Goal: Find specific page/section: Find specific page/section

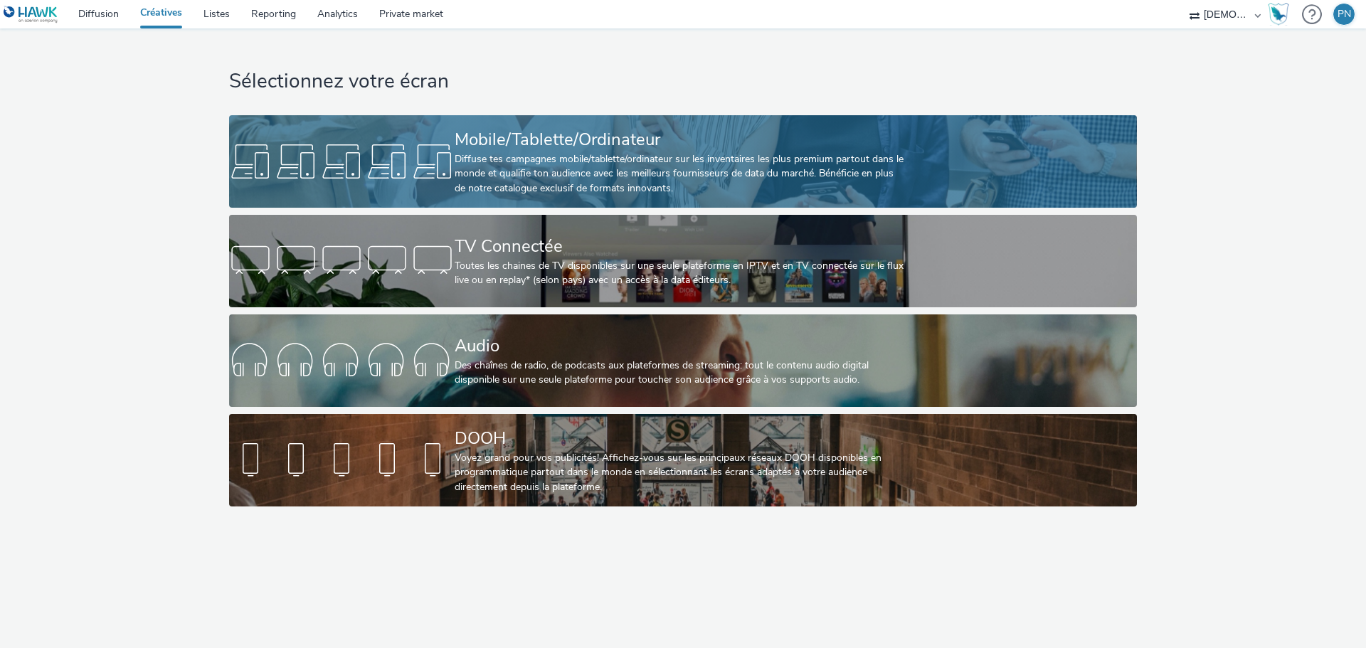
click at [733, 144] on div "Mobile/Tablette/Ordinateur" at bounding box center [680, 139] width 451 height 25
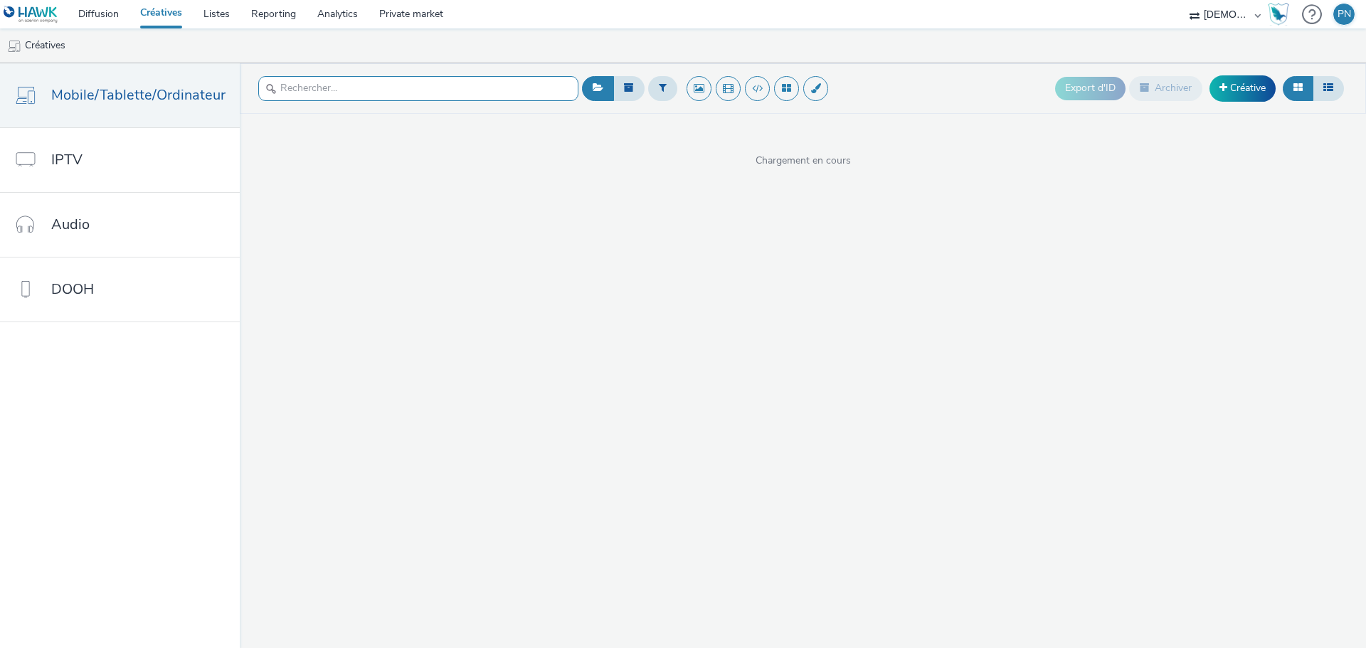
click at [353, 90] on input "text" at bounding box center [418, 88] width 320 height 25
type input "300x600"
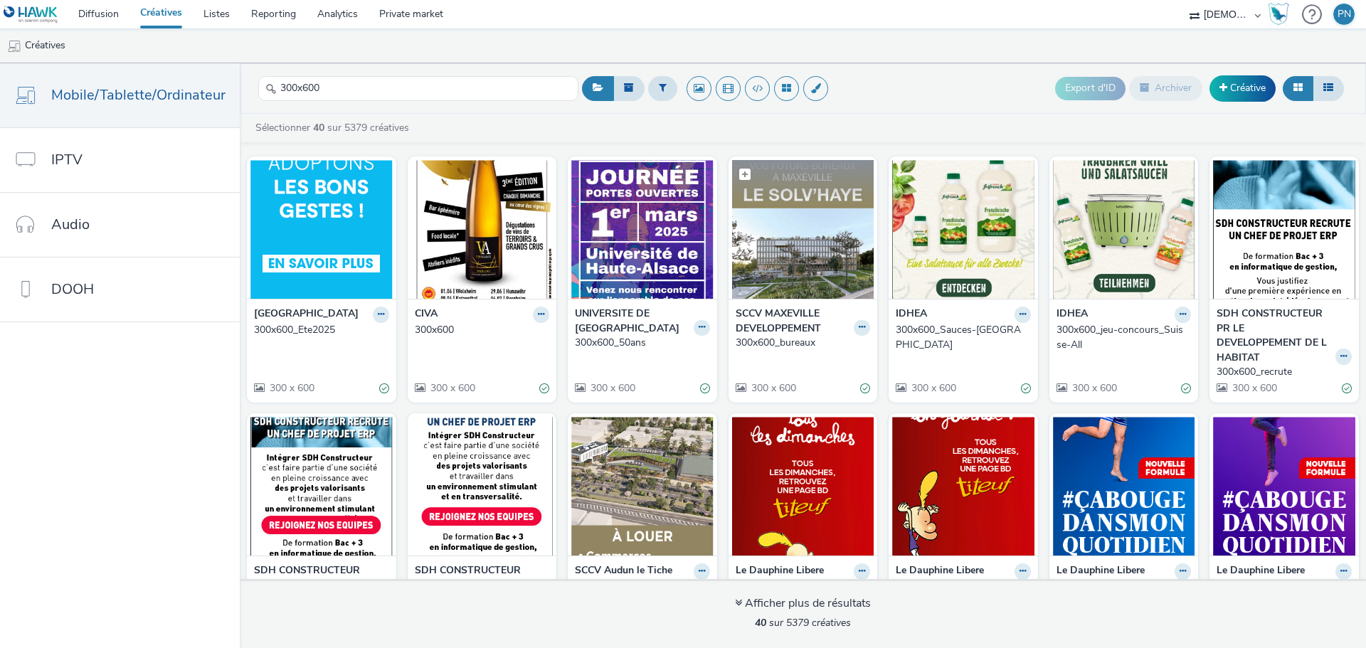
click at [810, 253] on img at bounding box center [803, 229] width 142 height 139
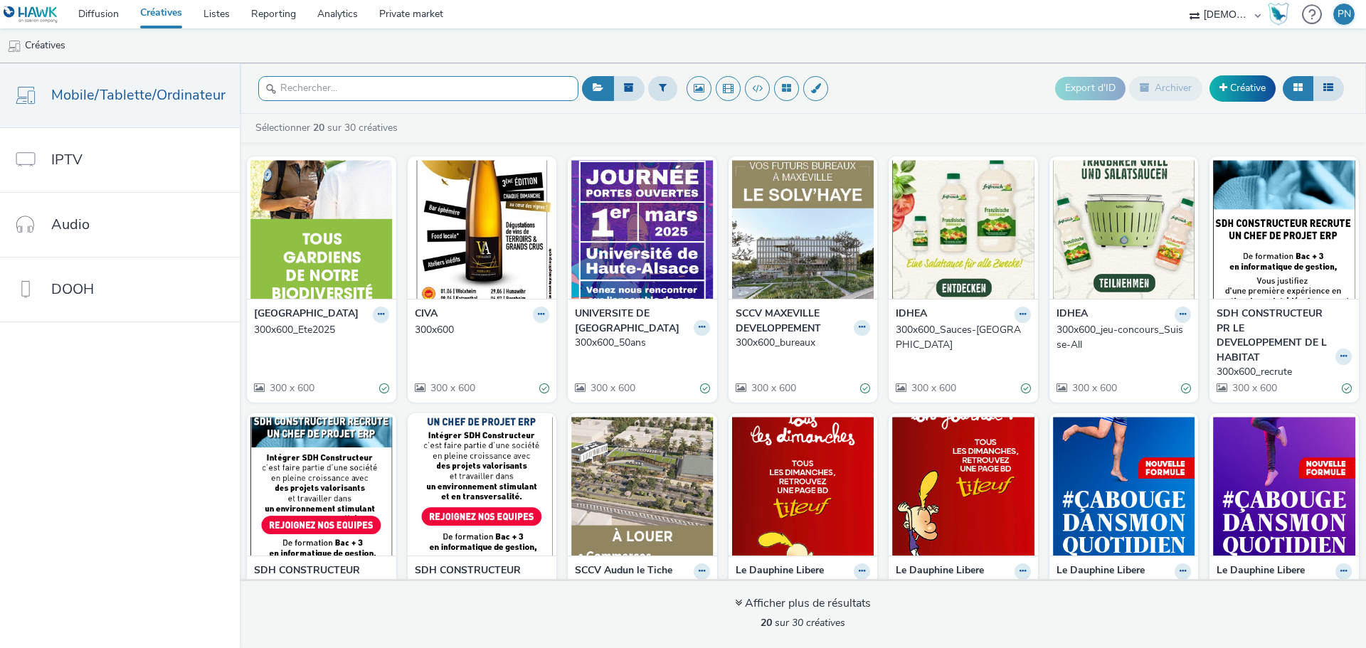
click at [471, 88] on input "text" at bounding box center [418, 88] width 320 height 25
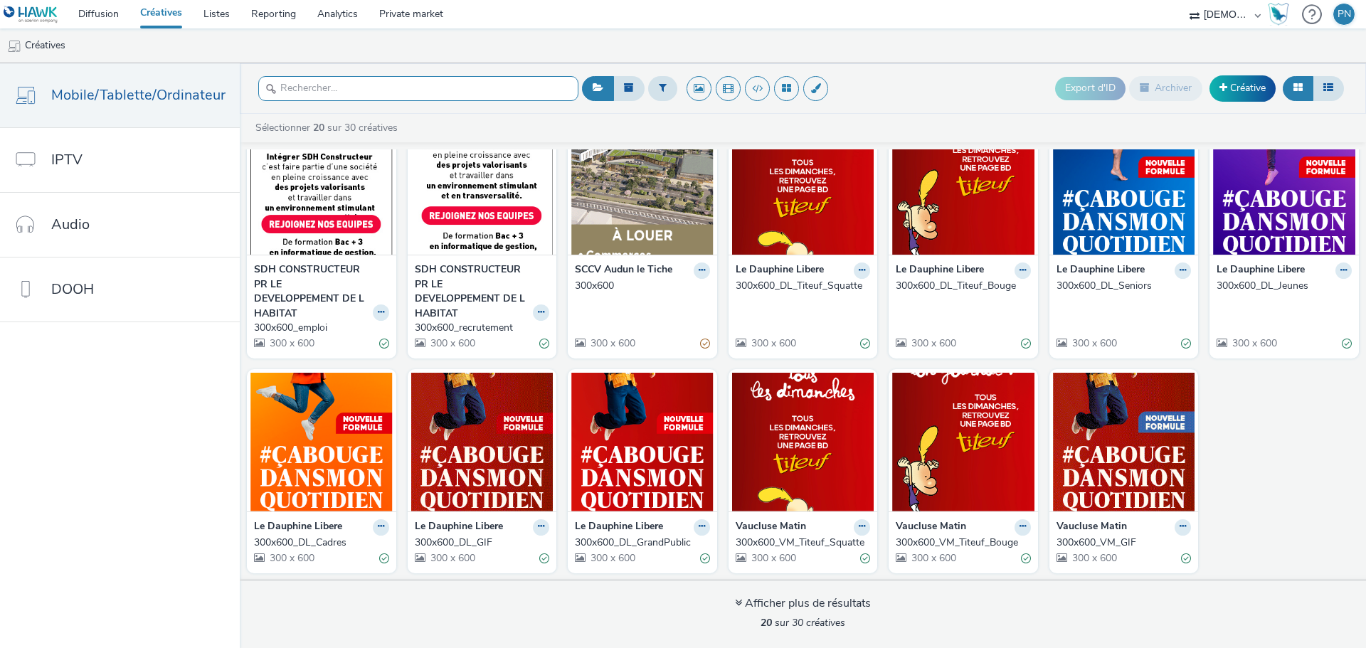
scroll to position [316, 0]
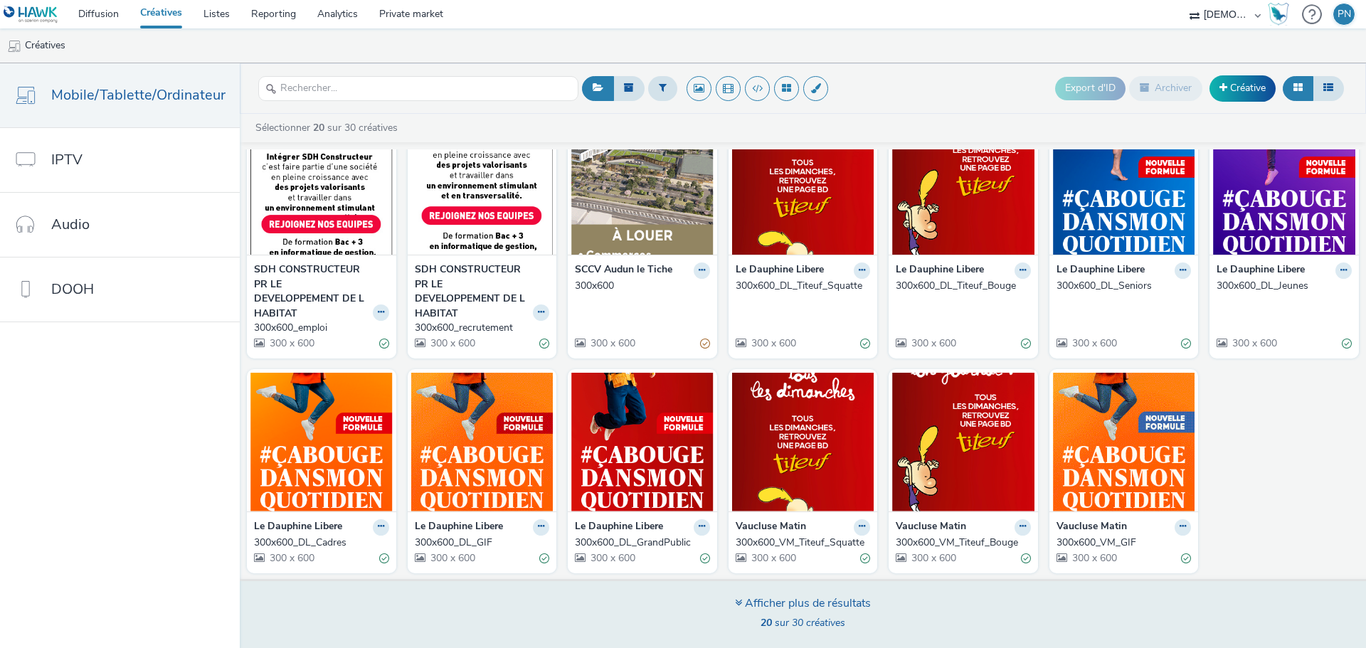
click at [880, 606] on div "Afficher plus de résultats 20 sur 30 créatives" at bounding box center [803, 613] width 1137 height 69
click at [781, 618] on span "20 sur 30 créatives" at bounding box center [803, 623] width 85 height 14
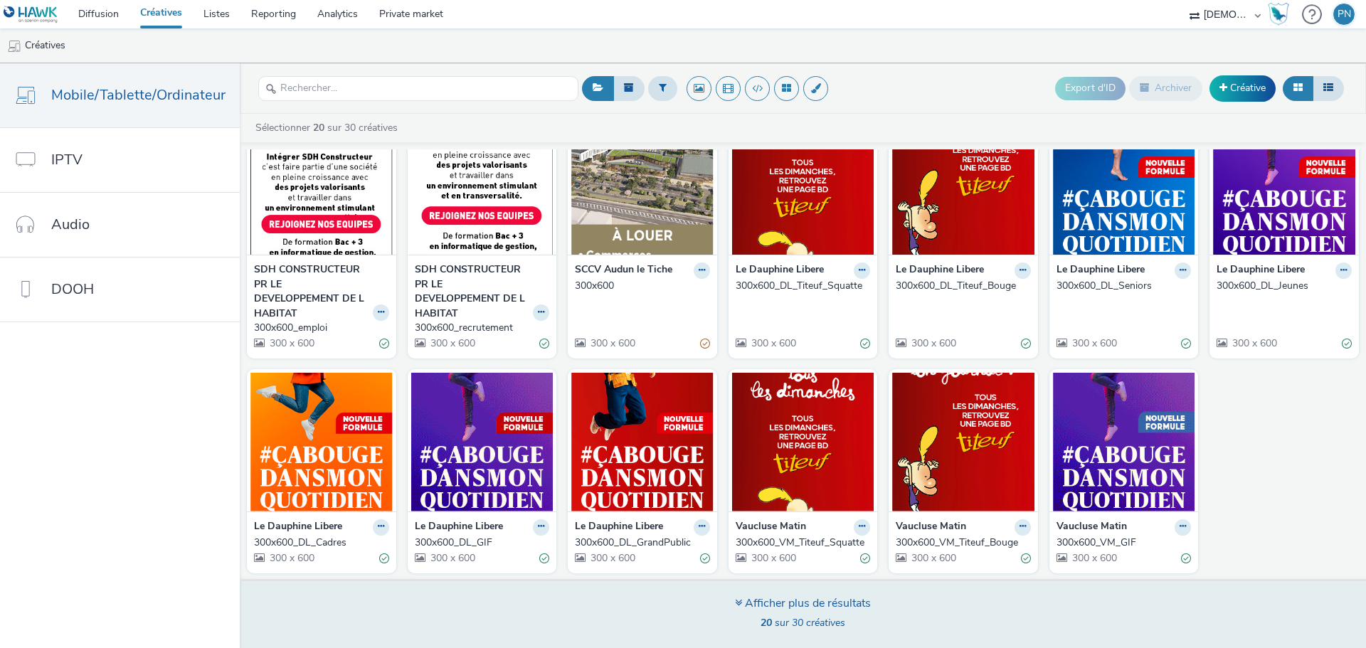
click at [743, 604] on div "Afficher plus de résultats" at bounding box center [803, 604] width 136 height 16
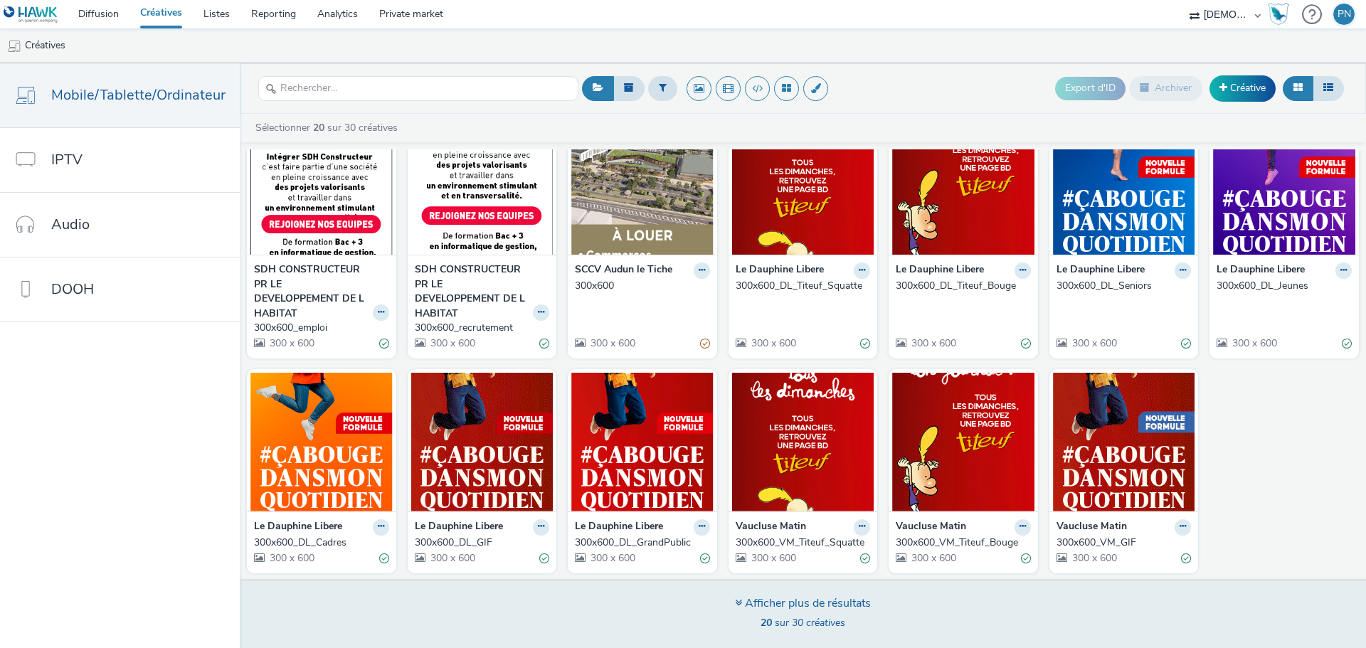
click at [743, 604] on div "Afficher plus de résultats" at bounding box center [803, 604] width 136 height 16
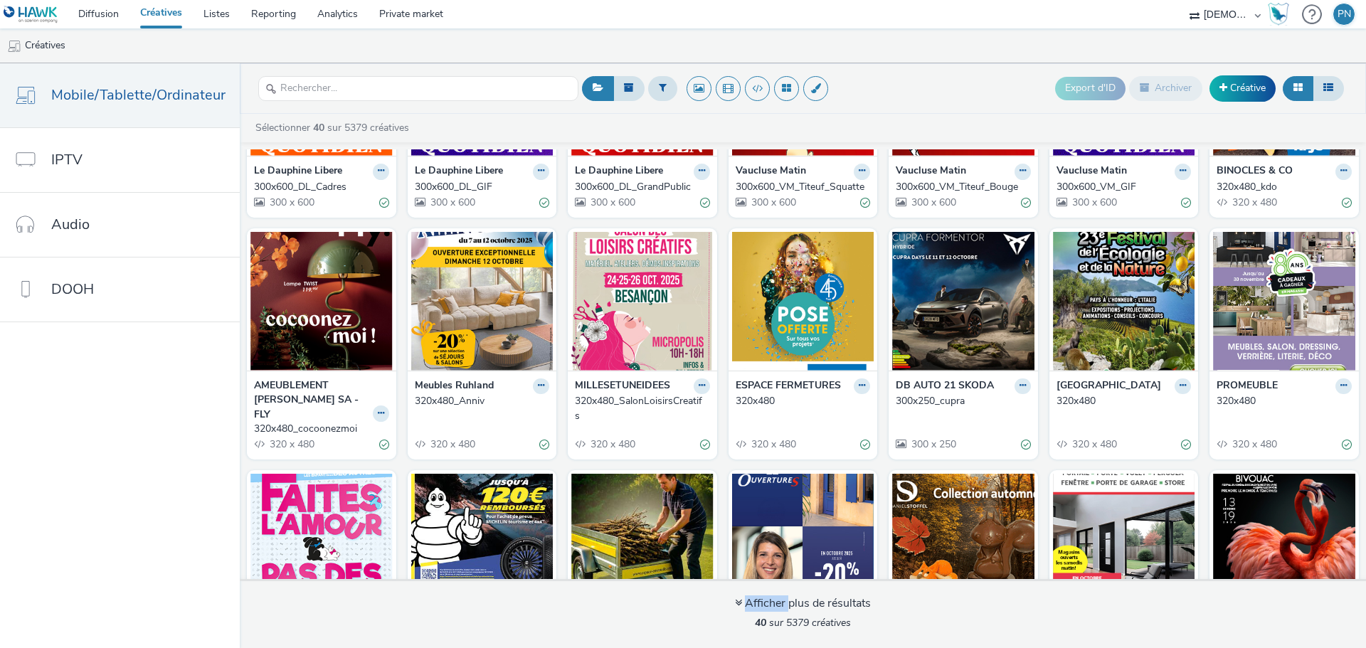
scroll to position [530, 0]
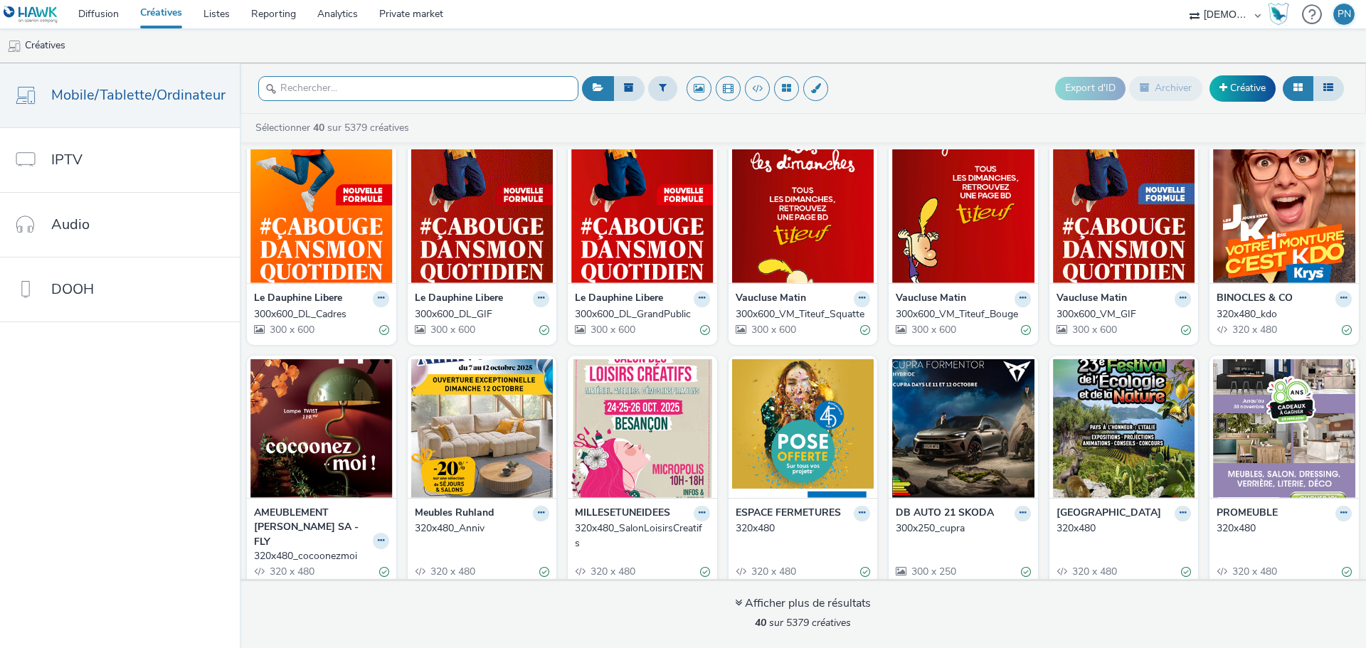
click at [353, 80] on input "text" at bounding box center [418, 88] width 320 height 25
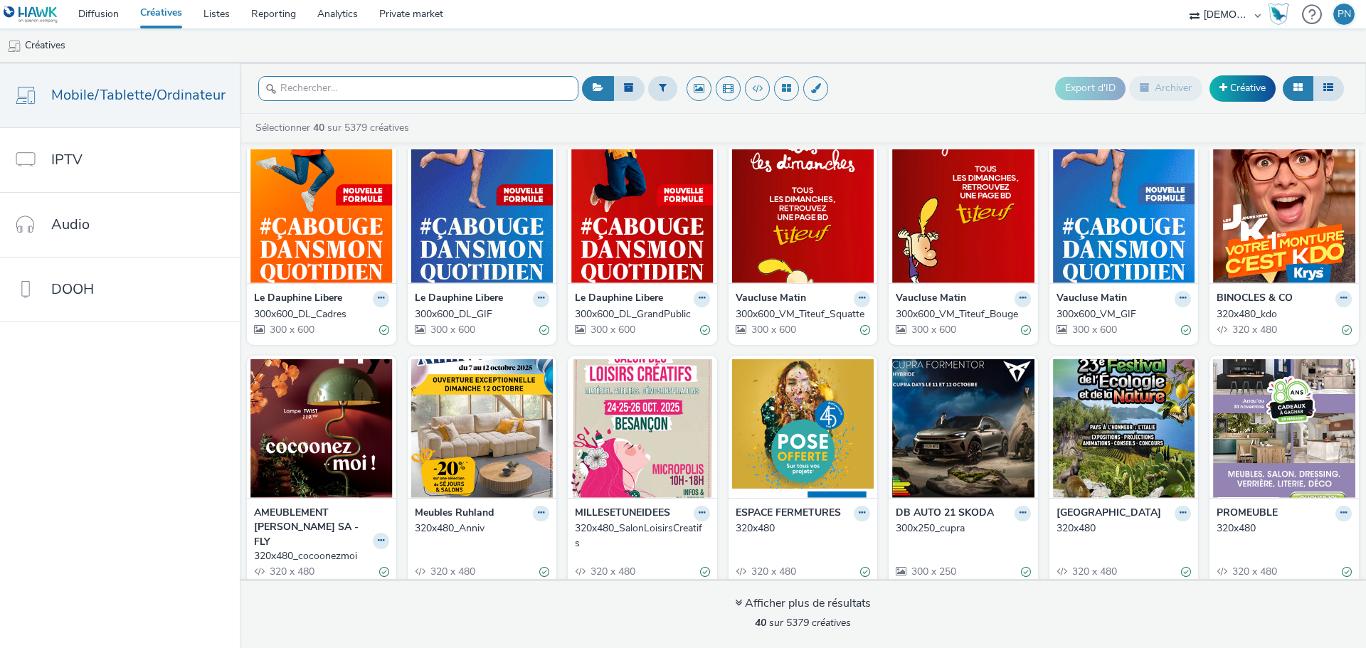
click at [353, 81] on input "text" at bounding box center [418, 88] width 320 height 25
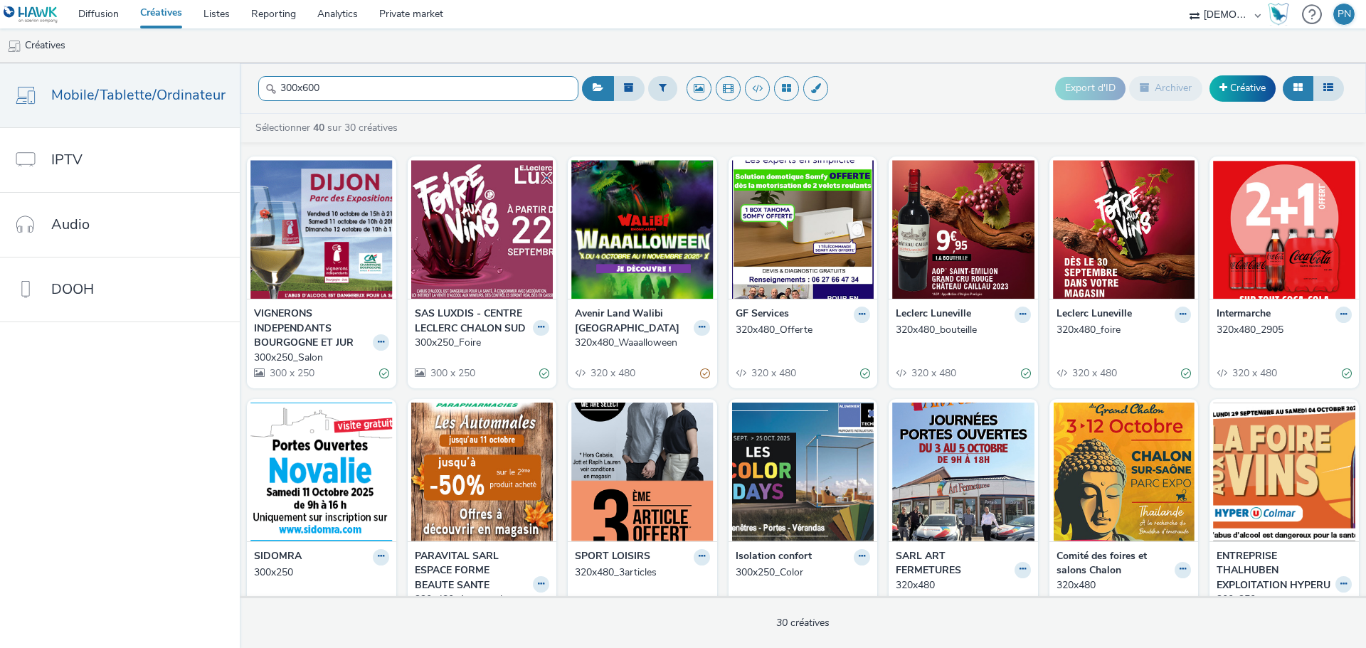
click at [356, 84] on input "300x600" at bounding box center [418, 88] width 320 height 25
click at [560, 114] on div "Sélectionner 40 sur 30 créatives VIGNERONS INDEPENDANTS [GEOGRAPHIC_DATA] ET JU…" at bounding box center [803, 381] width 1127 height 534
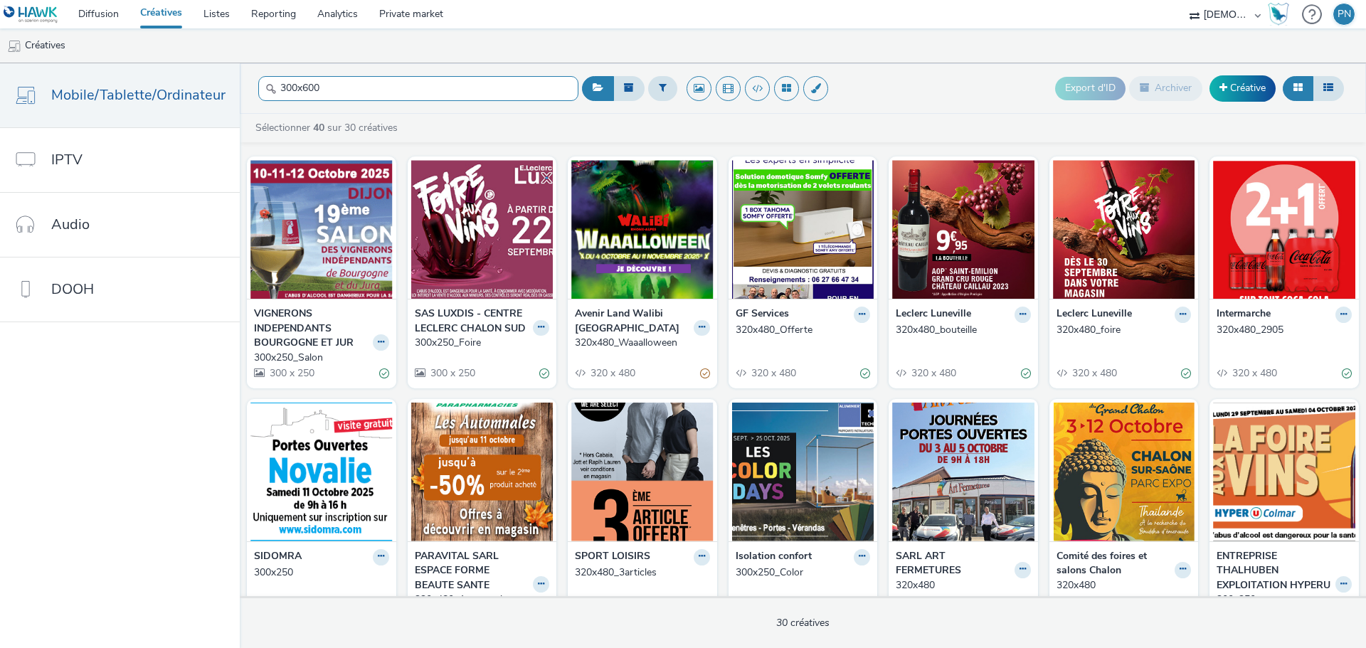
click at [440, 91] on input "300x600" at bounding box center [418, 88] width 320 height 25
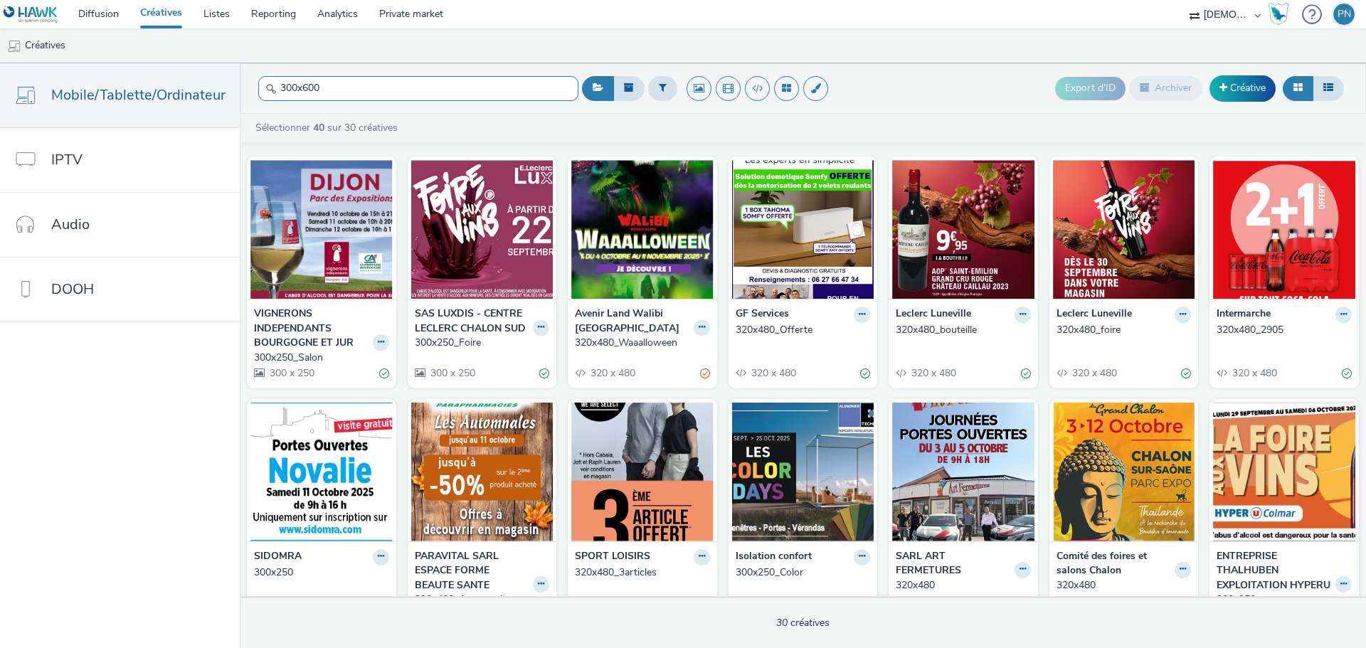
click at [440, 91] on input "300x600" at bounding box center [418, 88] width 320 height 25
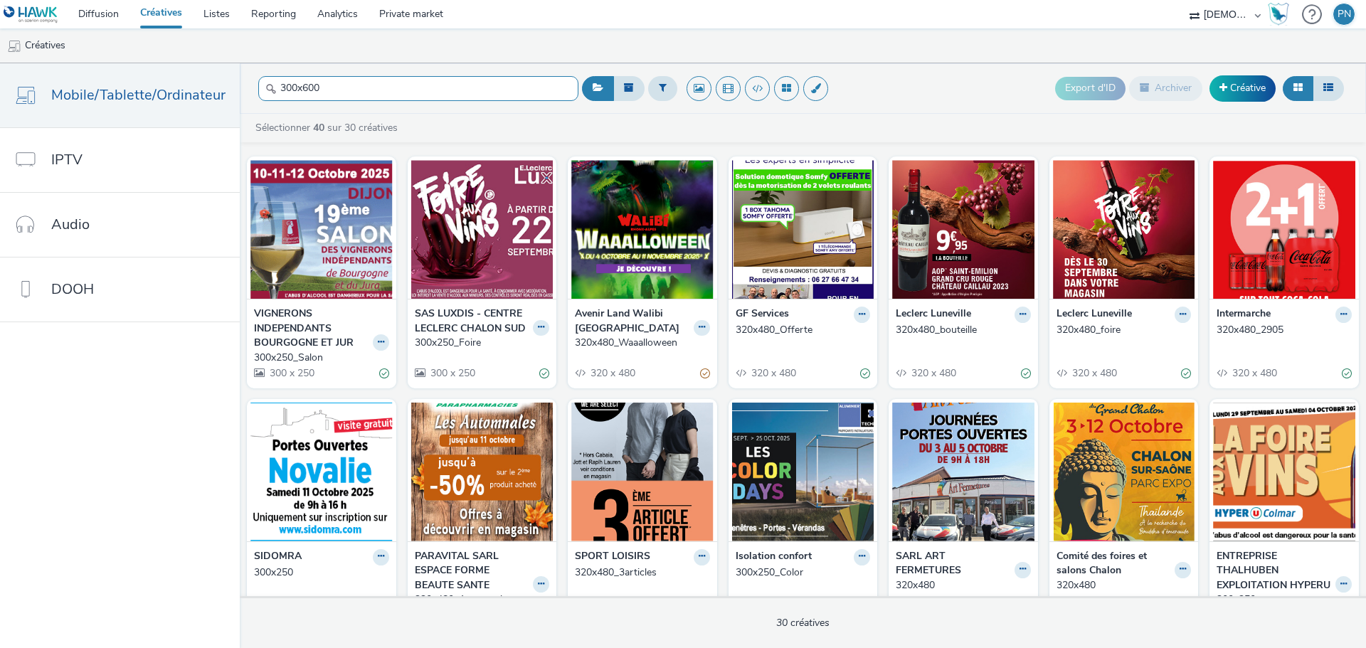
click at [440, 91] on input "300x600" at bounding box center [418, 88] width 320 height 25
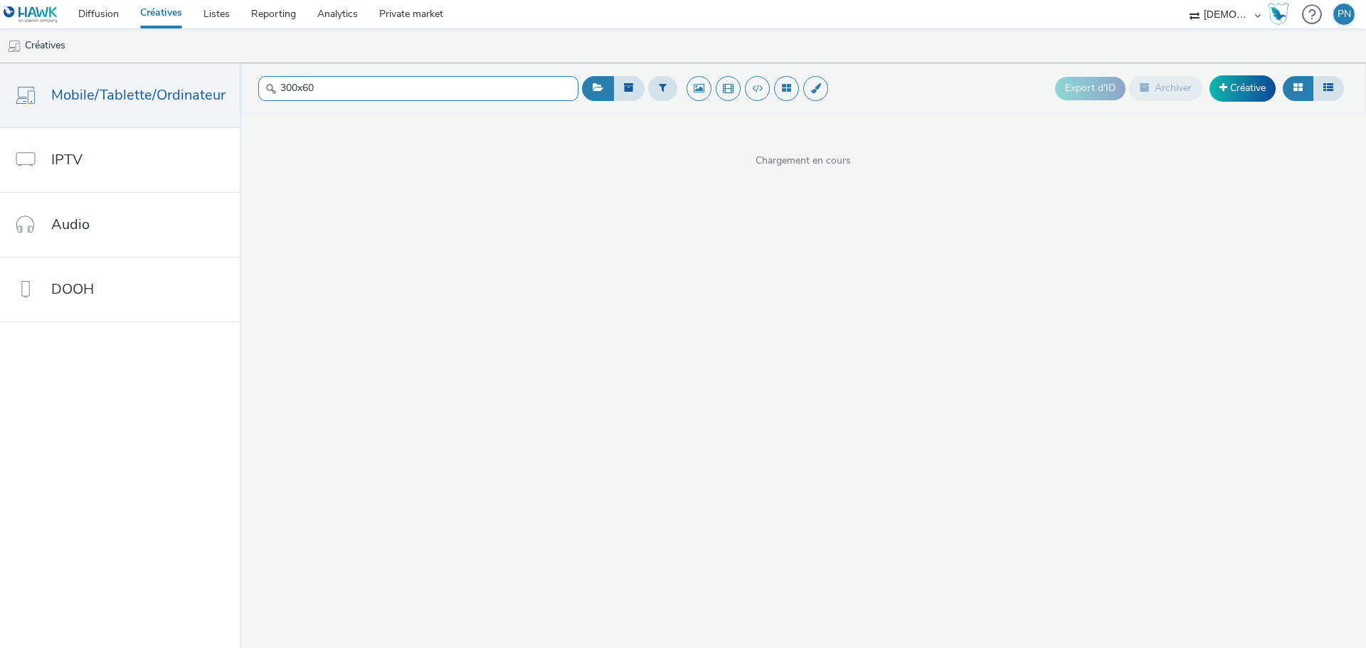
type input "300x600"
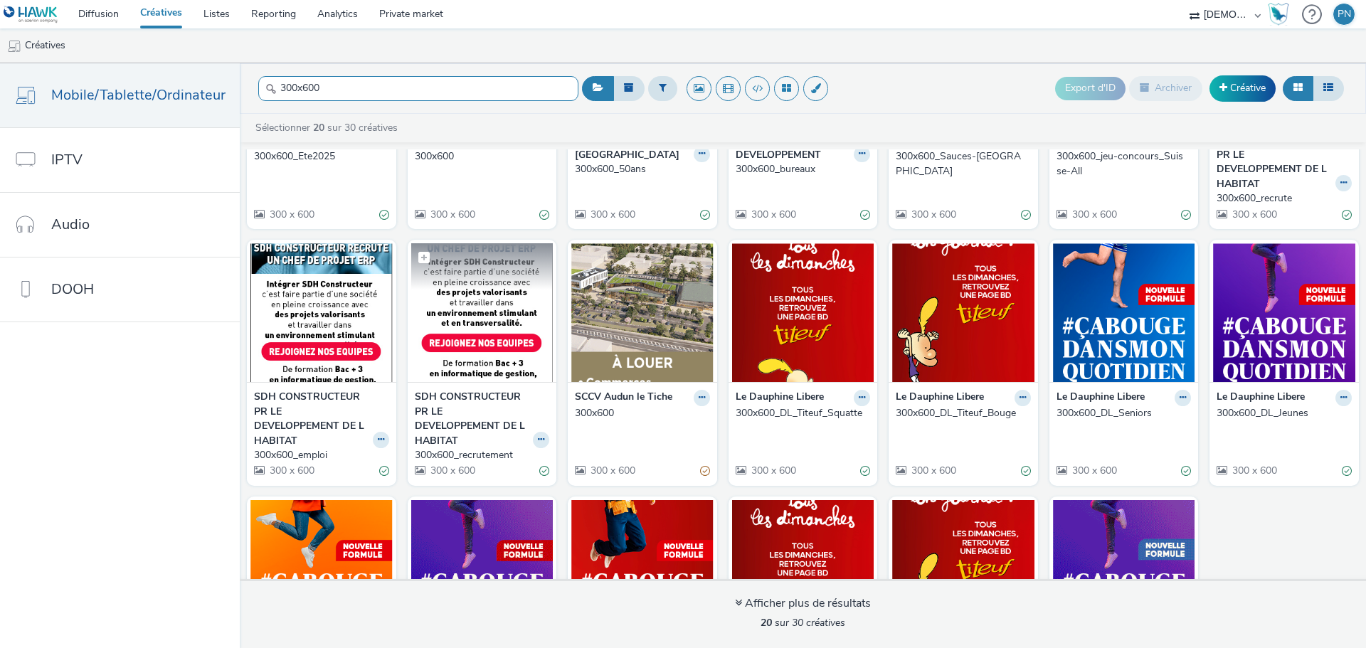
scroll to position [0, 0]
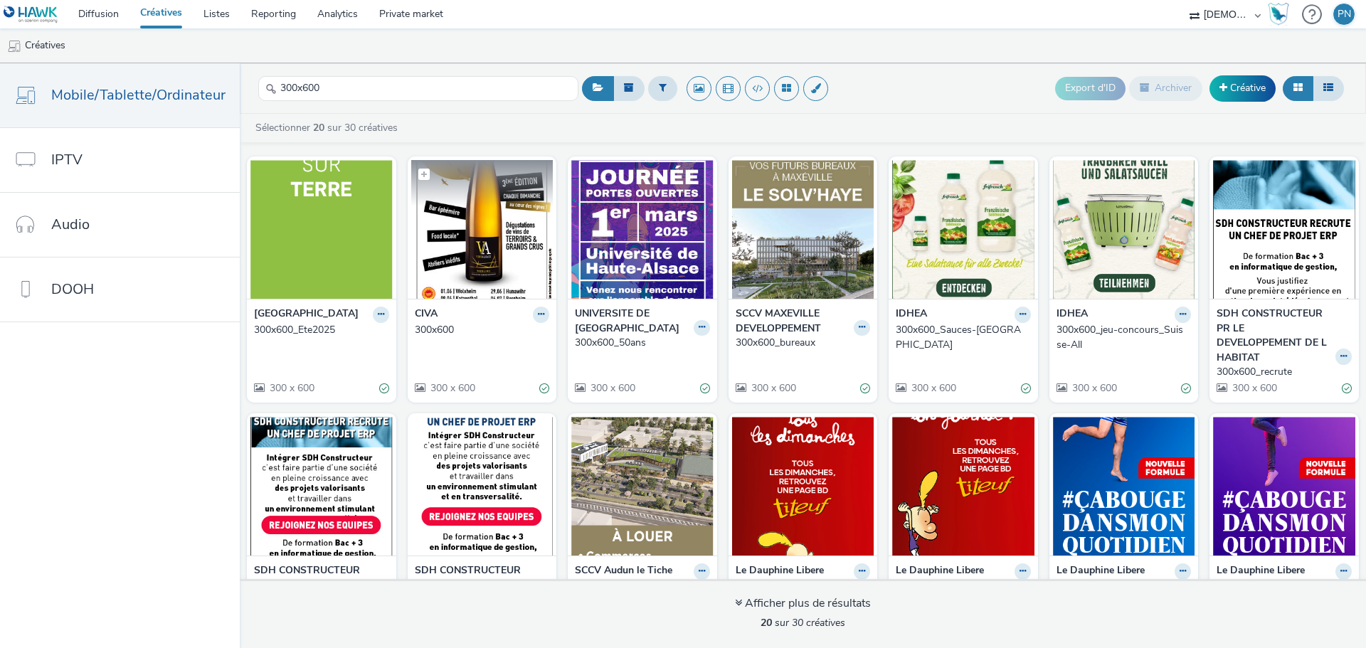
click at [451, 235] on img at bounding box center [482, 229] width 142 height 139
